Goal: Information Seeking & Learning: Learn about a topic

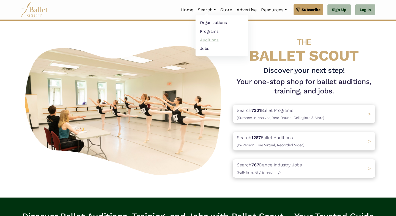
click at [206, 39] on link "Auditions" at bounding box center [222, 40] width 53 height 9
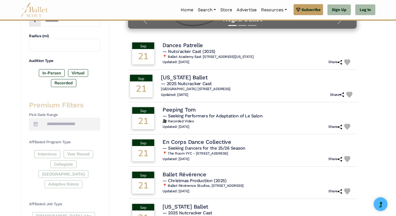
scroll to position [149, 0]
click at [209, 81] on span "— 2025 Nutcracker Cast" at bounding box center [186, 83] width 51 height 5
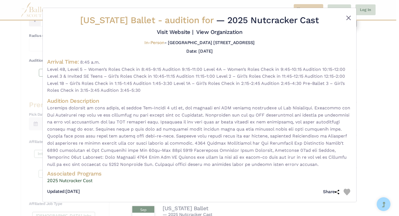
click at [350, 18] on button "Close" at bounding box center [348, 18] width 7 height 7
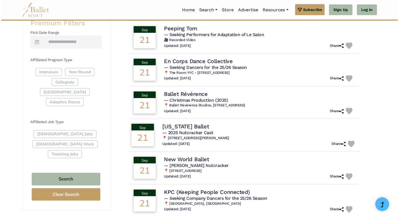
scroll to position [235, 0]
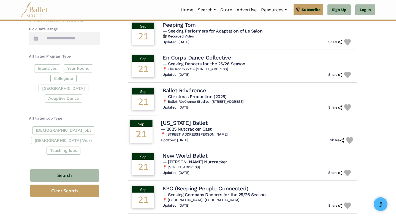
click at [244, 130] on h5 "— 2025 Nutcracker Cast" at bounding box center [258, 130] width 194 height 6
click at [208, 119] on h4 "[US_STATE] Ballet" at bounding box center [184, 122] width 47 height 7
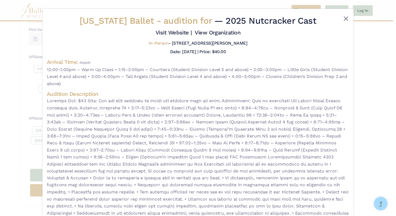
scroll to position [0, 0]
click at [346, 17] on button "Close" at bounding box center [348, 18] width 7 height 7
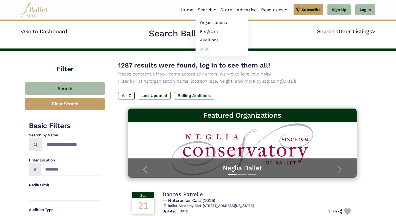
click at [201, 48] on link "Jobs" at bounding box center [222, 48] width 53 height 9
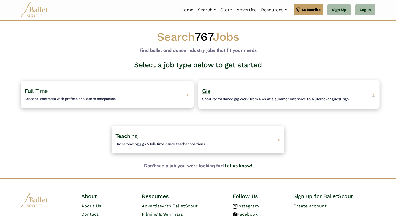
click at [214, 95] on h4 "Gig Short-term dance gig work from RA's at a summer intensive to Nutcracker gue…" at bounding box center [275, 94] width 147 height 15
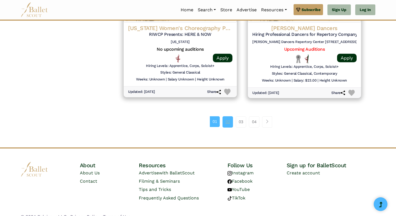
scroll to position [753, 0]
click at [229, 117] on link "02" at bounding box center [228, 122] width 10 height 11
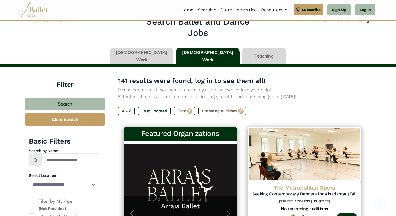
scroll to position [14, 0]
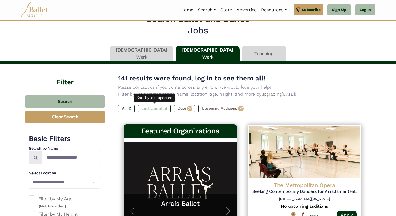
click at [152, 109] on label "Last Updated" at bounding box center [154, 109] width 33 height 8
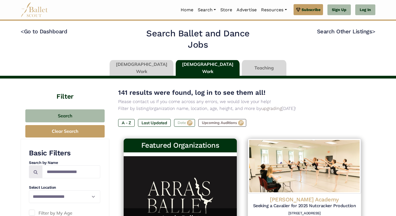
click at [189, 120] on label "Date" at bounding box center [184, 123] width 21 height 8
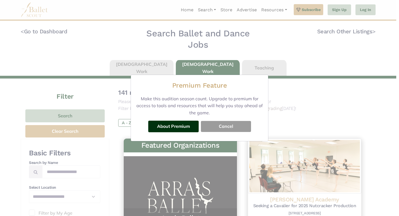
click at [228, 128] on button "Cancel" at bounding box center [226, 126] width 50 height 11
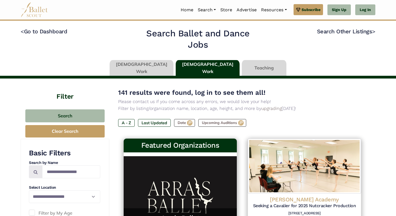
scroll to position [1, 0]
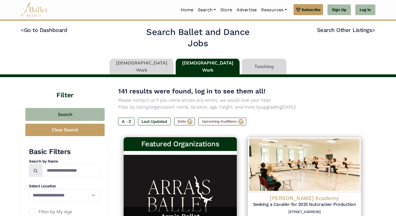
click at [147, 66] on link at bounding box center [142, 67] width 64 height 16
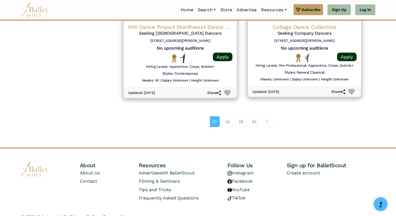
scroll to position [754, 0]
click at [227, 117] on link "02" at bounding box center [228, 122] width 10 height 11
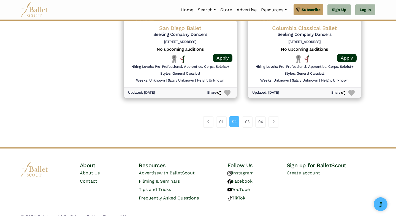
scroll to position [752, 0]
